Goal: Task Accomplishment & Management: Use online tool/utility

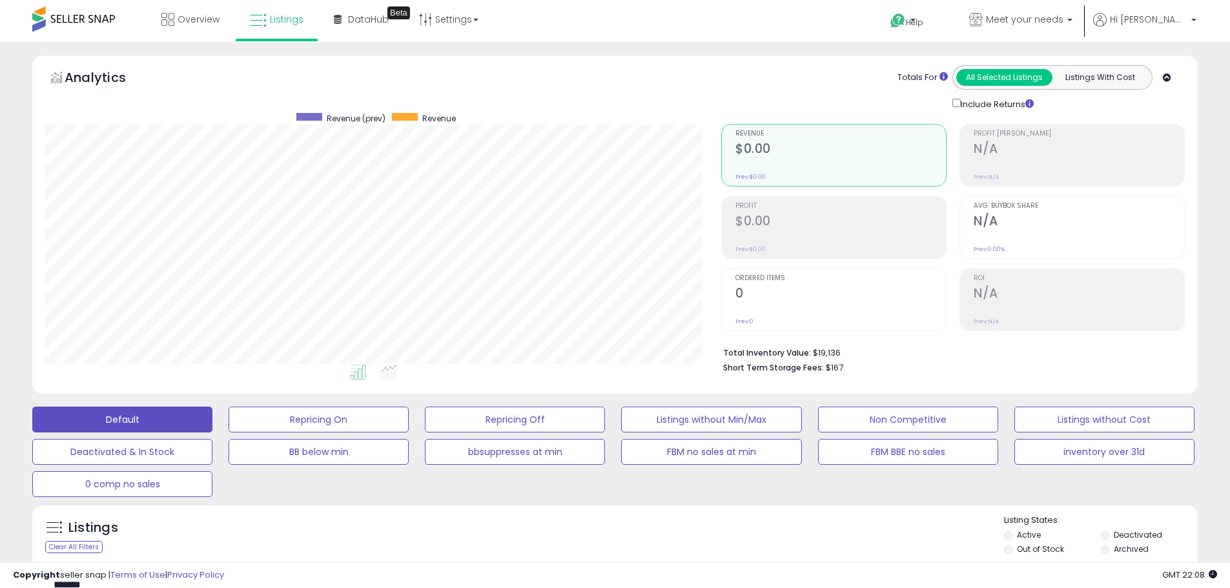
select select "**"
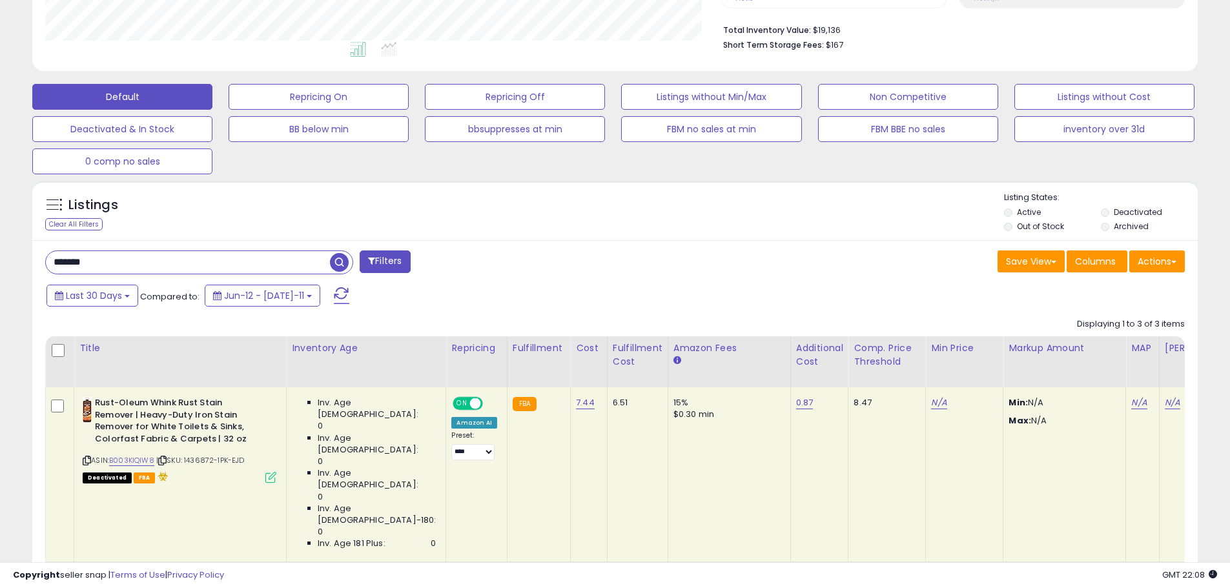
scroll to position [0, 303]
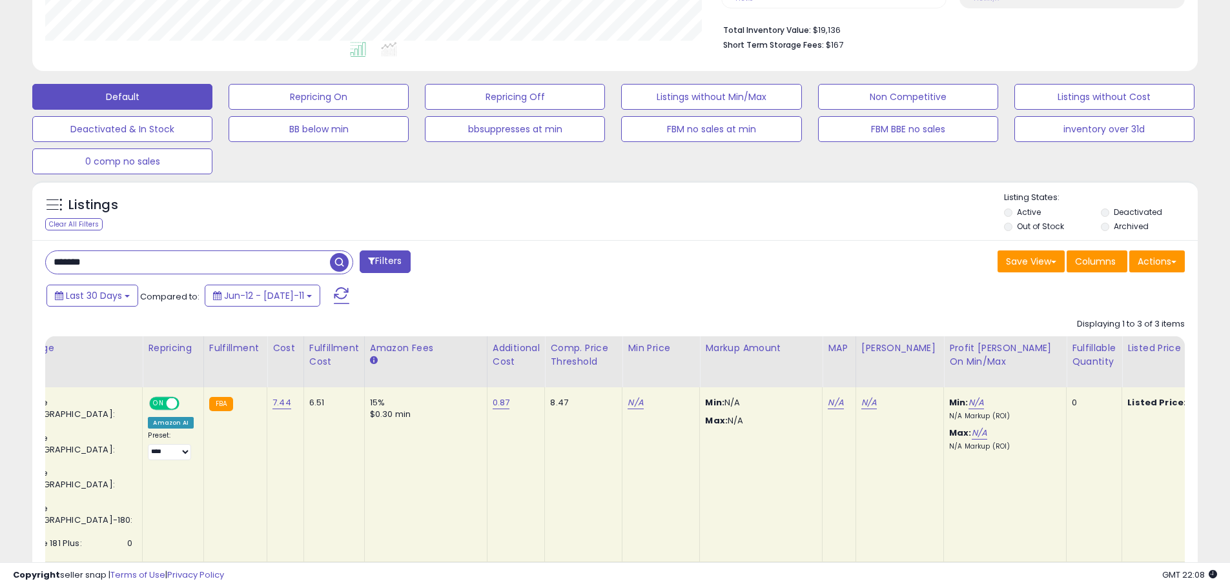
click at [210, 265] on input "*******" at bounding box center [188, 262] width 284 height 23
drag, startPoint x: 336, startPoint y: 262, endPoint x: 345, endPoint y: 264, distance: 9.2
click at [338, 263] on span "button" at bounding box center [339, 262] width 19 height 19
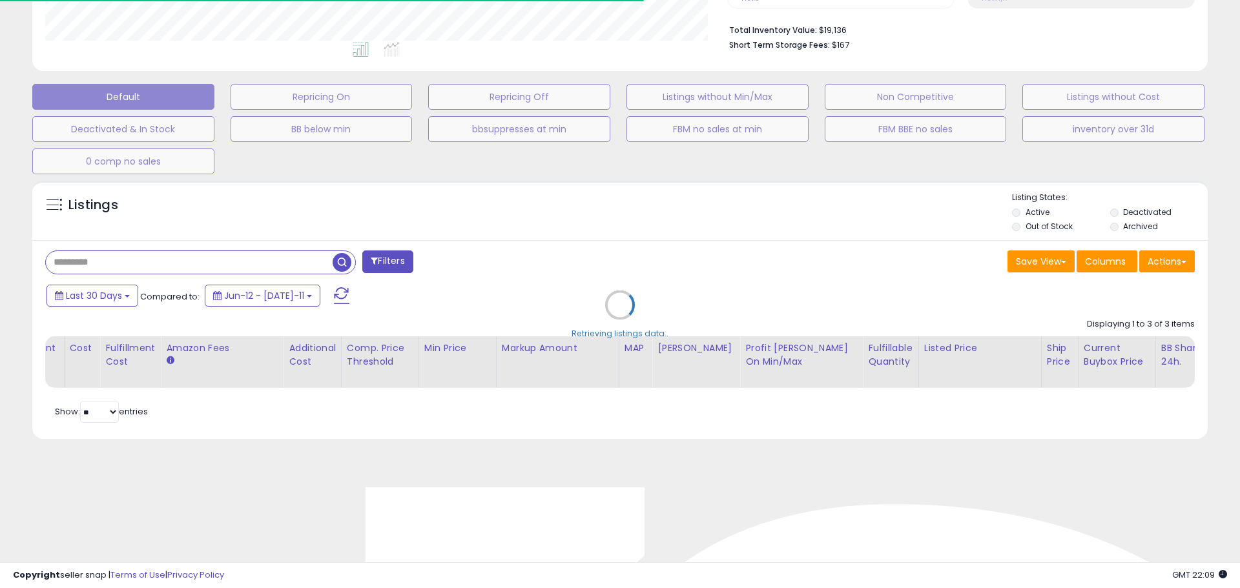
click at [1111, 216] on div "Retrieving listings data.." at bounding box center [620, 314] width 1194 height 281
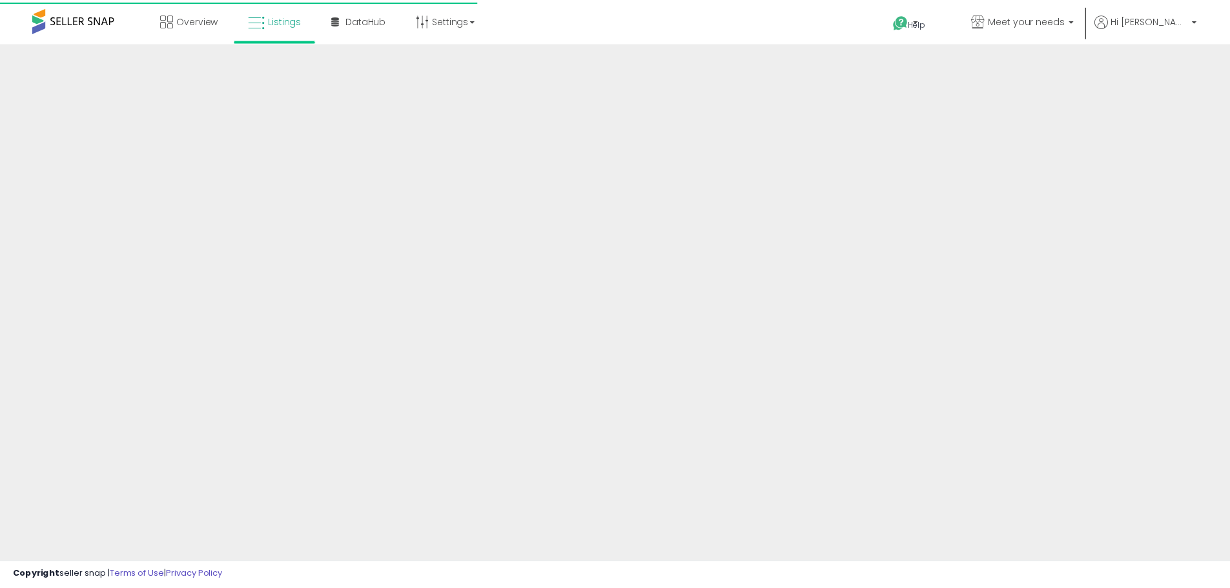
scroll to position [245, 0]
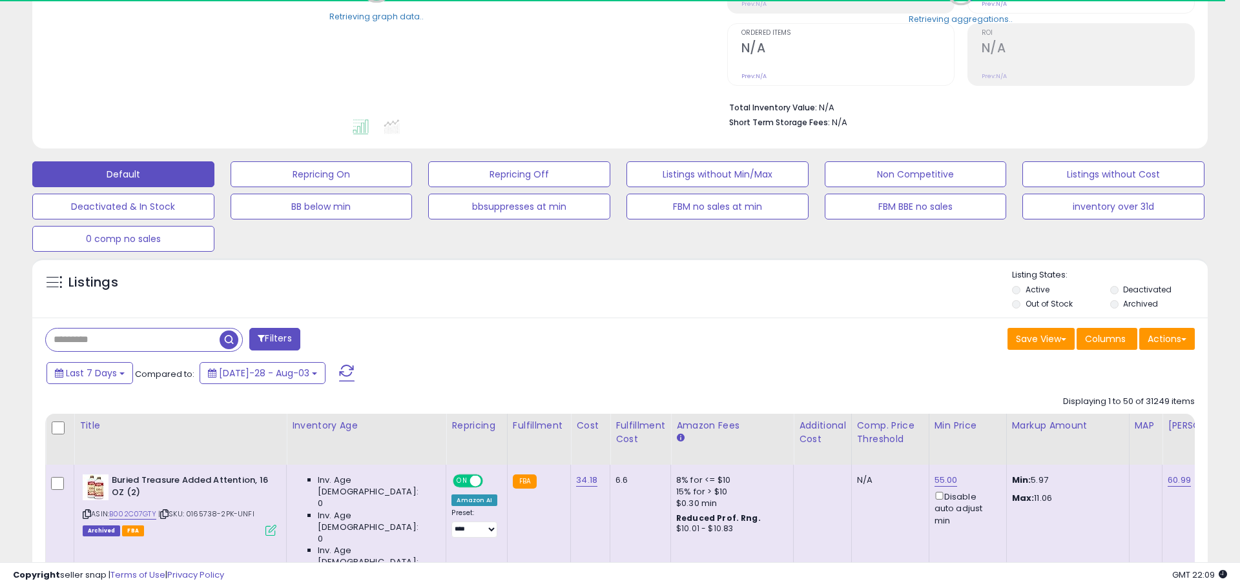
select select "**"
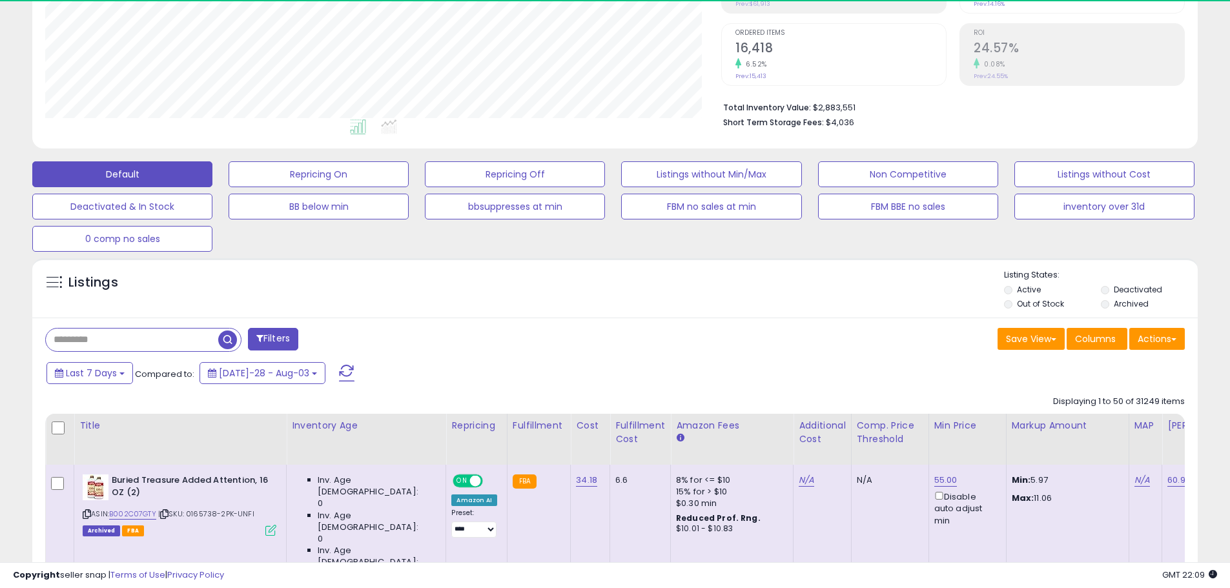
scroll to position [265, 676]
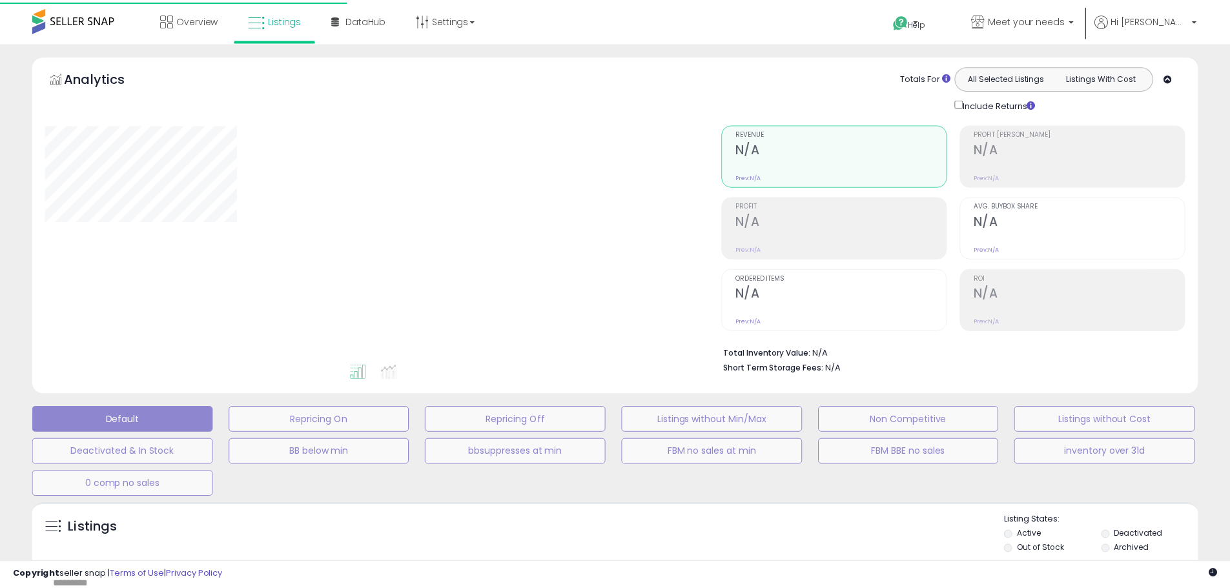
scroll to position [245, 0]
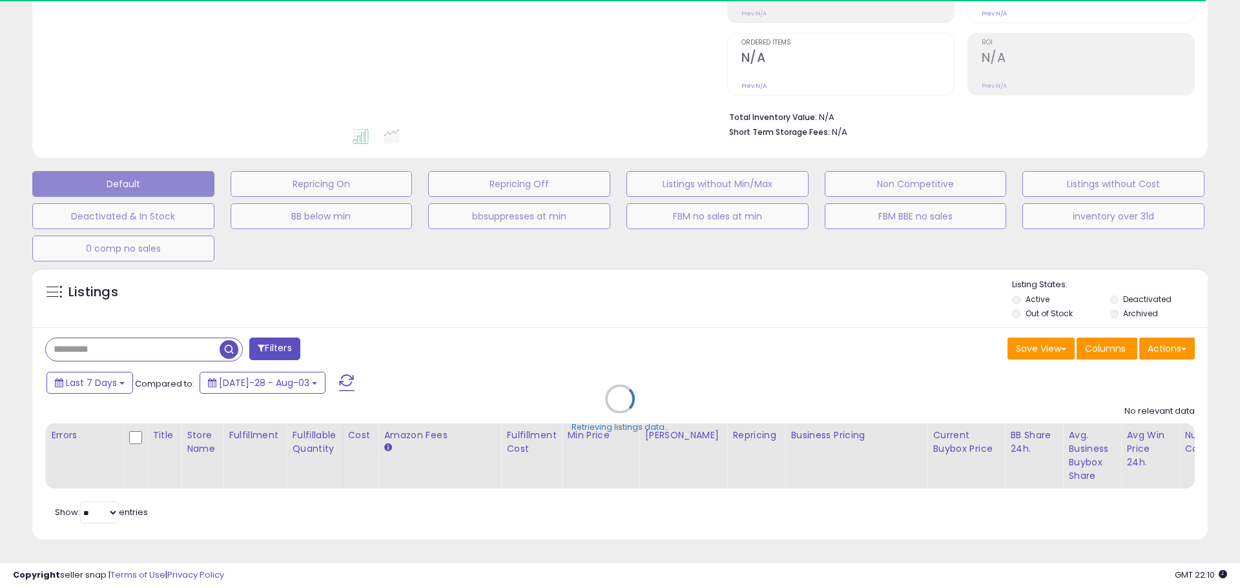
select select "**"
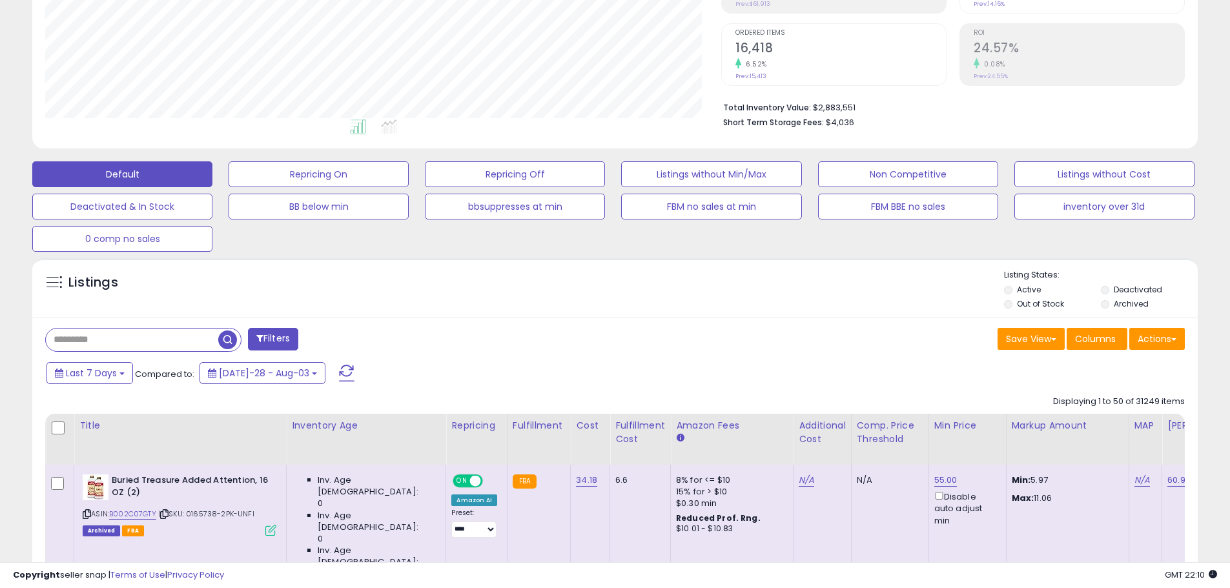
scroll to position [265, 676]
click at [95, 381] on button "Last 7 Days" at bounding box center [89, 373] width 87 height 22
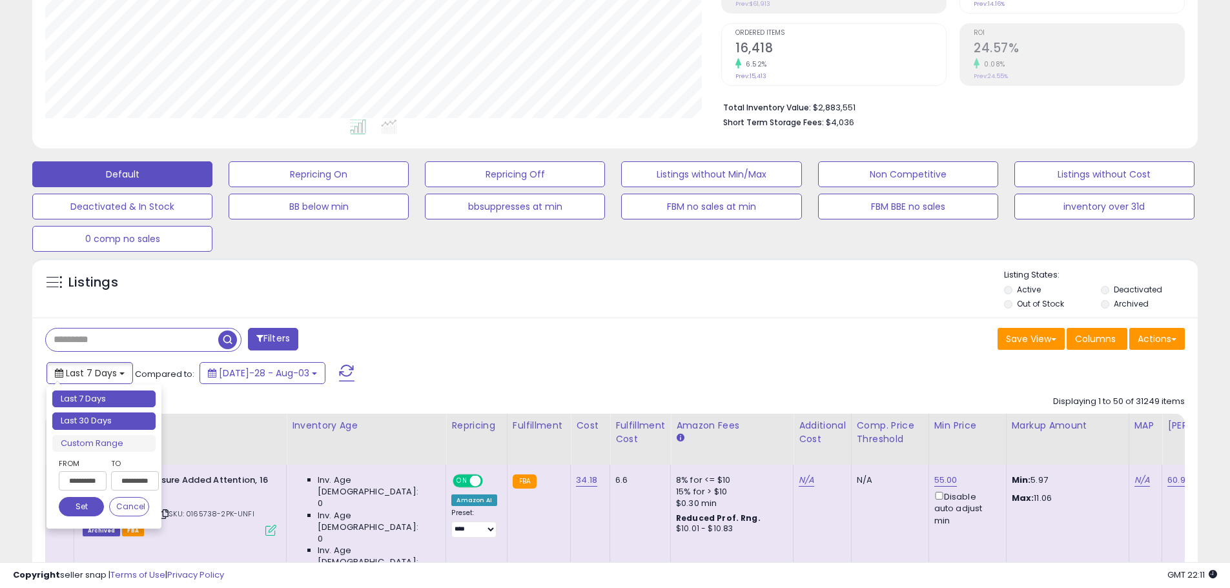
type input "**********"
click at [89, 416] on li "Last 30 Days" at bounding box center [103, 421] width 103 height 17
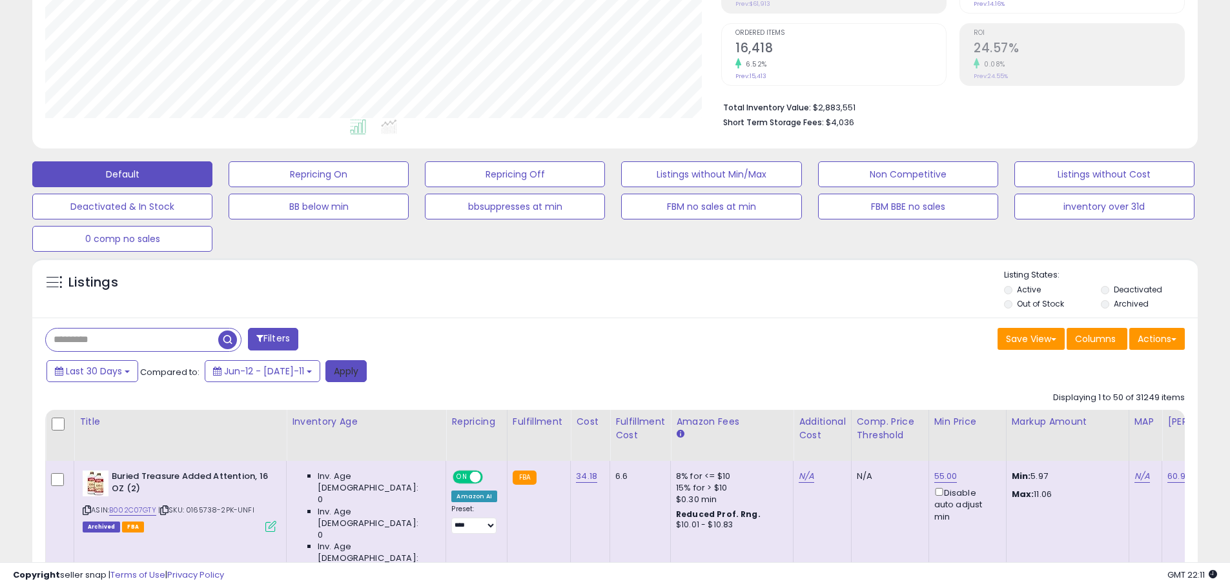
drag, startPoint x: 327, startPoint y: 363, endPoint x: 298, endPoint y: 351, distance: 30.9
click at [325, 368] on button "Apply" at bounding box center [345, 371] width 41 height 22
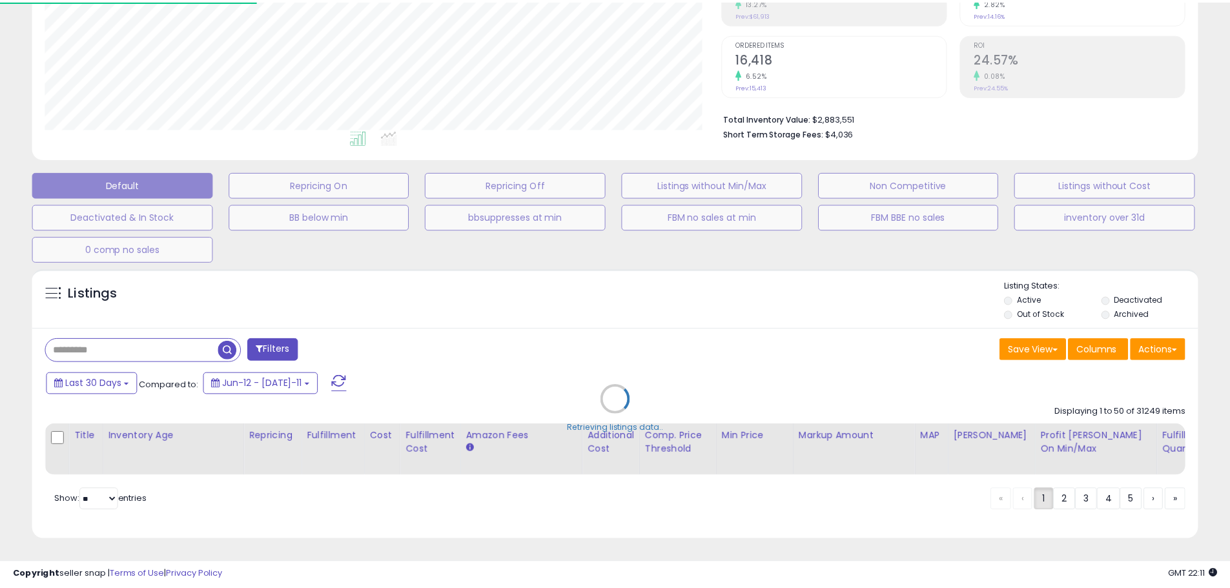
scroll to position [265, 682]
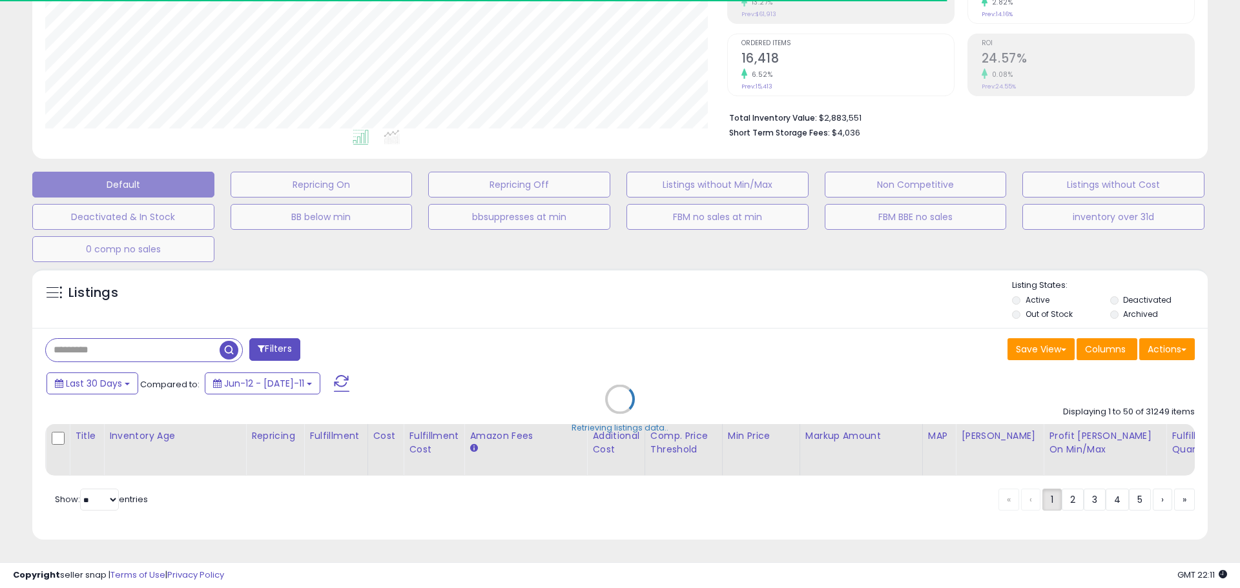
click at [1121, 292] on div "Retrieving listings data.." at bounding box center [620, 409] width 1194 height 294
click at [1112, 289] on div "Retrieving listings data.." at bounding box center [620, 409] width 1194 height 294
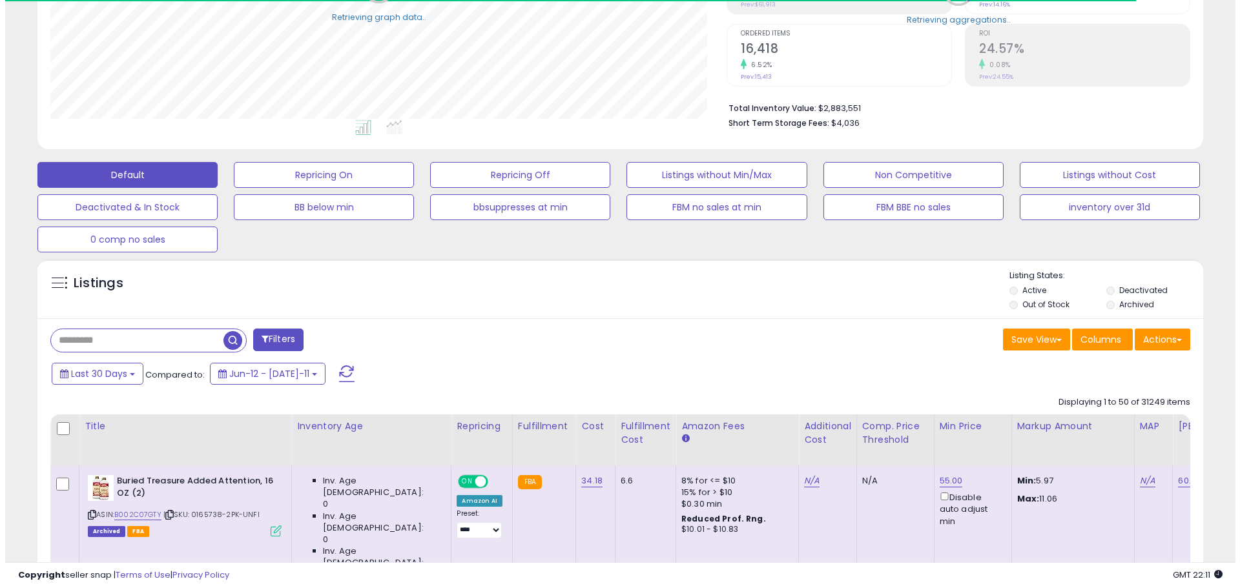
scroll to position [645333, 644922]
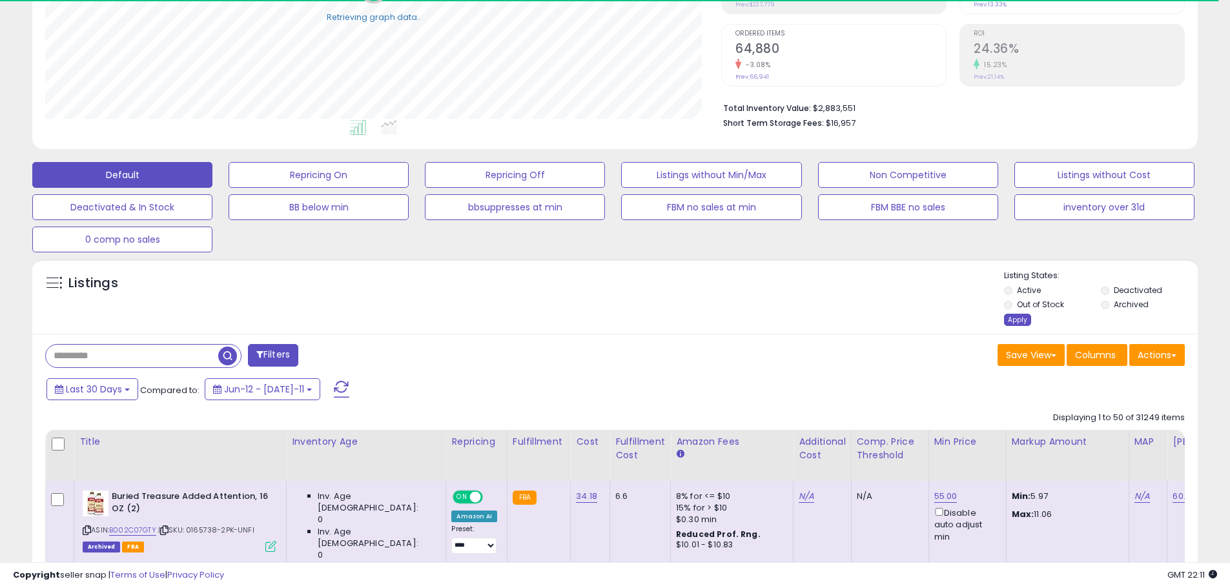
click at [1009, 323] on div "Apply" at bounding box center [1017, 320] width 27 height 12
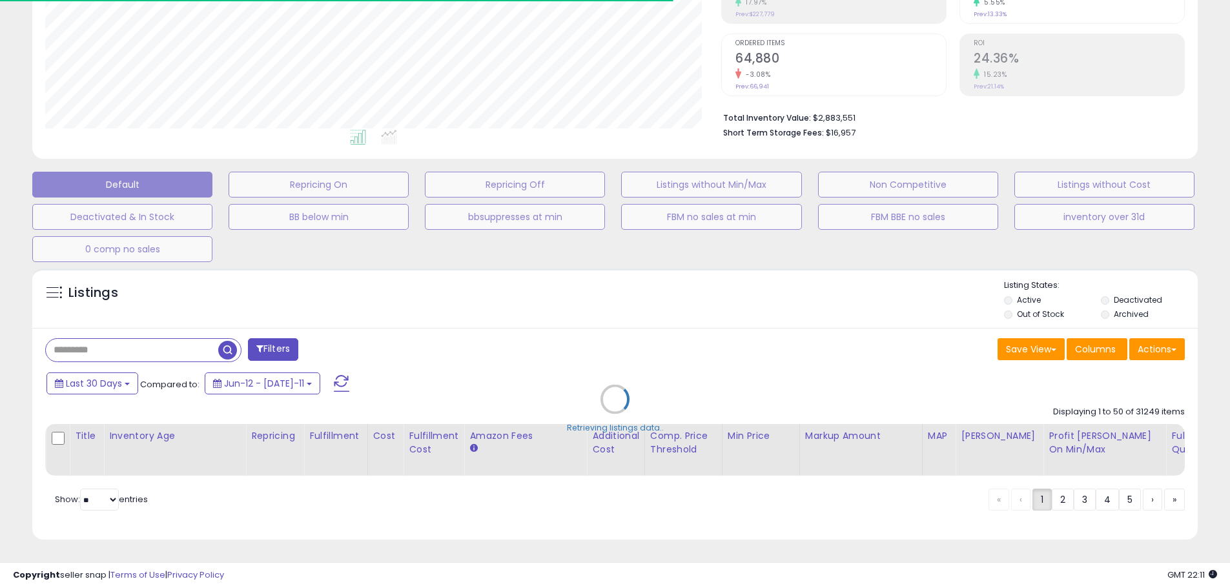
scroll to position [265, 676]
click at [1012, 345] on div "Retrieving listings data.." at bounding box center [615, 409] width 1185 height 294
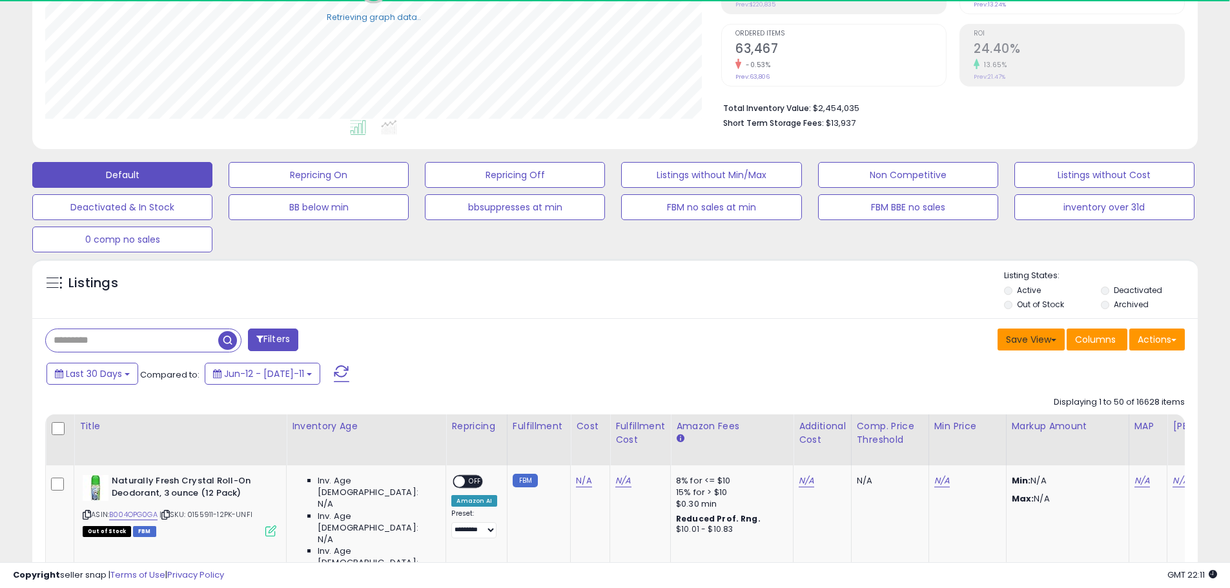
click at [1012, 345] on button "Save View" at bounding box center [1030, 340] width 67 height 22
drag, startPoint x: 1011, startPoint y: 394, endPoint x: 1058, endPoint y: 381, distance: 48.9
click at [1012, 394] on link "Update Current View" at bounding box center [992, 390] width 138 height 20
click at [1157, 336] on button "Actions" at bounding box center [1157, 340] width 56 height 22
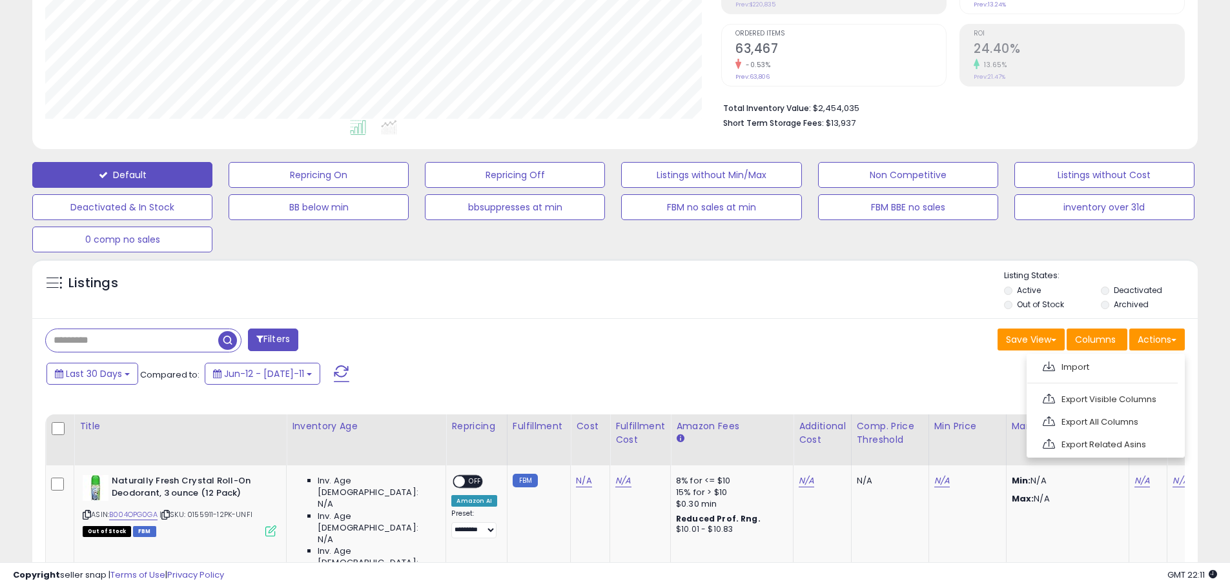
click at [1105, 424] on link "Export All Columns" at bounding box center [1104, 422] width 141 height 20
drag, startPoint x: 70, startPoint y: 318, endPoint x: 82, endPoint y: 334, distance: 19.9
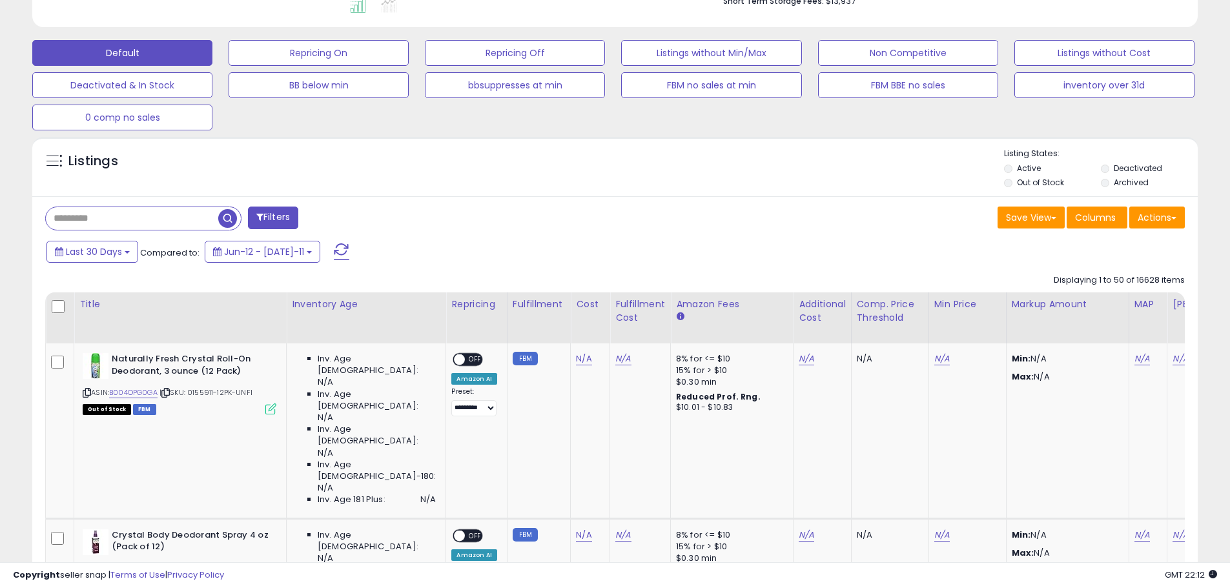
scroll to position [374, 0]
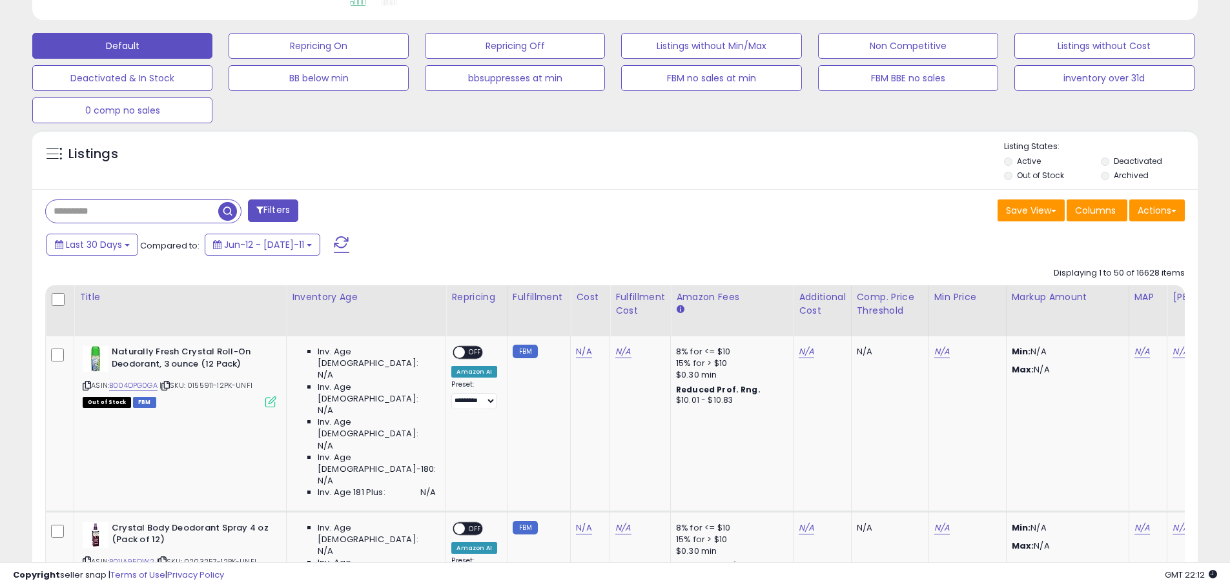
click at [638, 218] on div "Save View Save As New View Columns Actions [GEOGRAPHIC_DATA]" at bounding box center [905, 211] width 580 height 25
click at [1134, 214] on button "Actions" at bounding box center [1157, 210] width 56 height 22
click at [1061, 293] on link "Export All Columns" at bounding box center [1104, 293] width 141 height 20
